Goal: Transaction & Acquisition: Purchase product/service

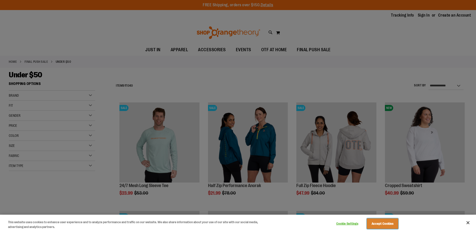
click at [388, 225] on button "Accept Cookies" at bounding box center [381, 223] width 31 height 11
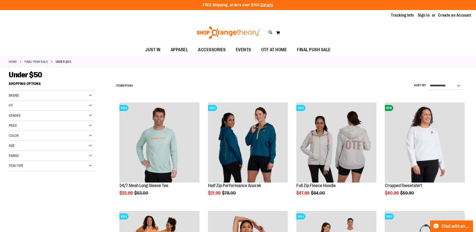
click at [49, 97] on div "Brand" at bounding box center [52, 95] width 86 height 10
click at [91, 99] on div "Brand" at bounding box center [52, 95] width 86 height 10
click at [475, 15] on div "Tracking Info Sign In Return to Procurement Create an Account" at bounding box center [238, 15] width 476 height 11
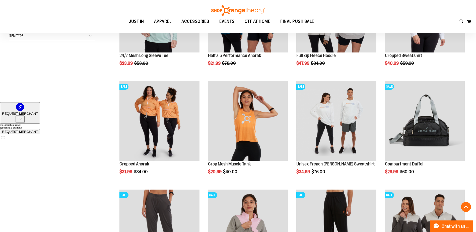
scroll to position [165, 0]
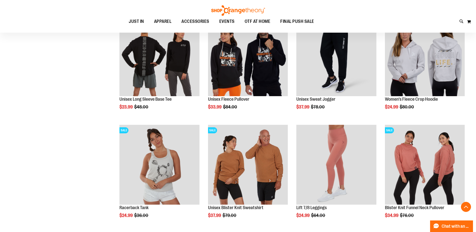
scroll to position [517, 0]
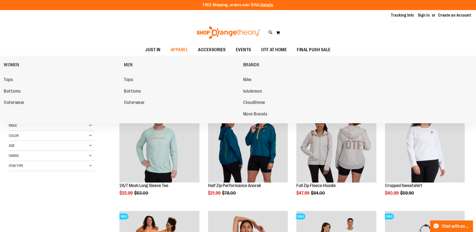
click at [258, 89] on span "lululemon" at bounding box center [252, 91] width 19 height 6
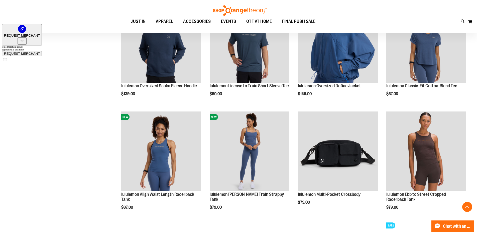
scroll to position [394, 0]
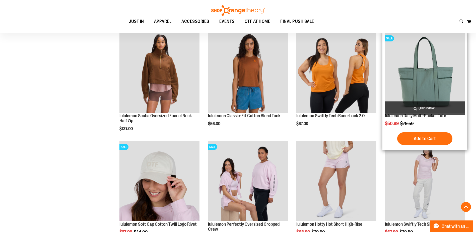
click at [415, 108] on span "Quickview" at bounding box center [425, 107] width 80 height 13
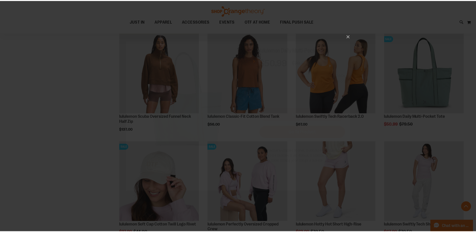
scroll to position [0, 0]
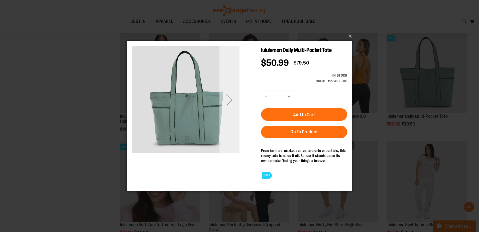
click at [228, 102] on div "Next" at bounding box center [230, 99] width 20 height 20
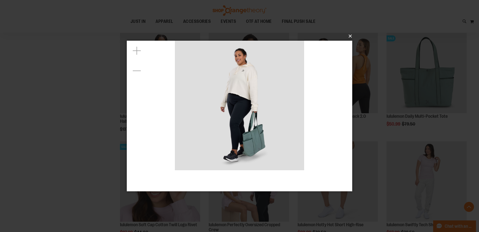
click at [351, 35] on button "×" at bounding box center [241, 36] width 226 height 11
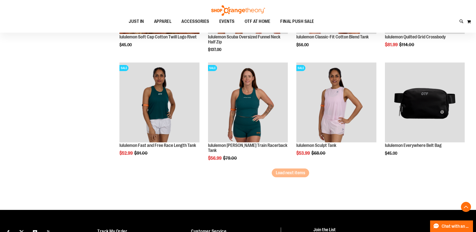
scroll to position [910, 0]
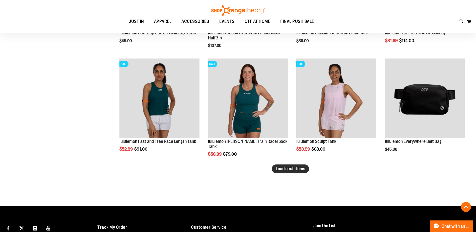
click at [290, 171] on button "Load next items" at bounding box center [289, 168] width 37 height 9
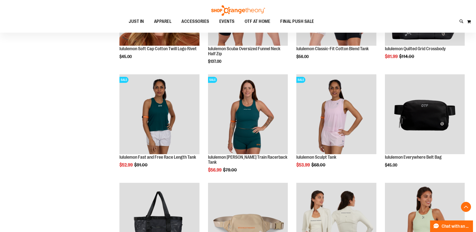
scroll to position [885, 0]
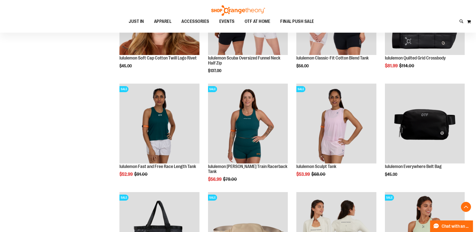
scroll to position [1021, 0]
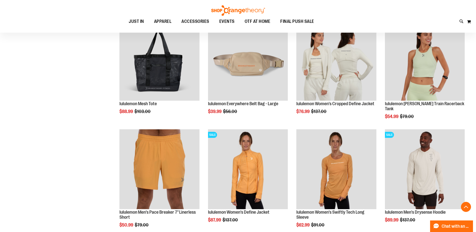
scroll to position [1060, 0]
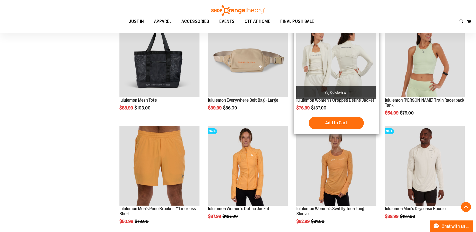
click at [334, 63] on img "product" at bounding box center [336, 57] width 80 height 80
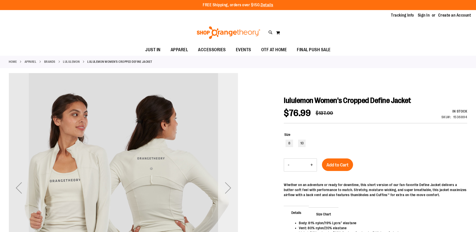
click at [231, 188] on div "Next" at bounding box center [228, 187] width 20 height 20
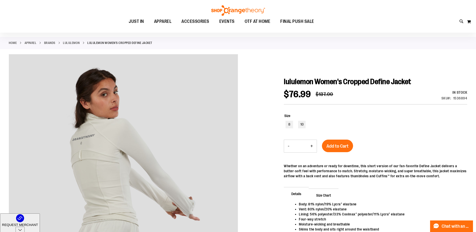
scroll to position [50, 0]
